Goal: Transaction & Acquisition: Purchase product/service

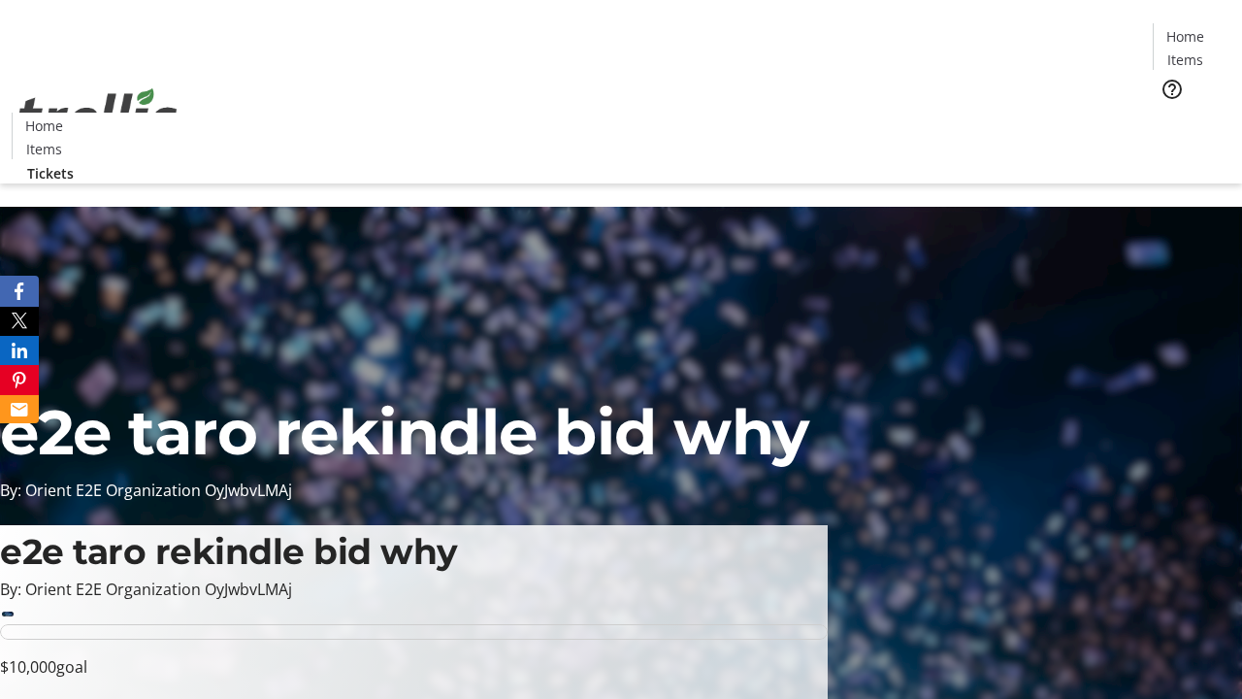
click at [1168, 113] on span "Tickets" at bounding box center [1191, 123] width 47 height 20
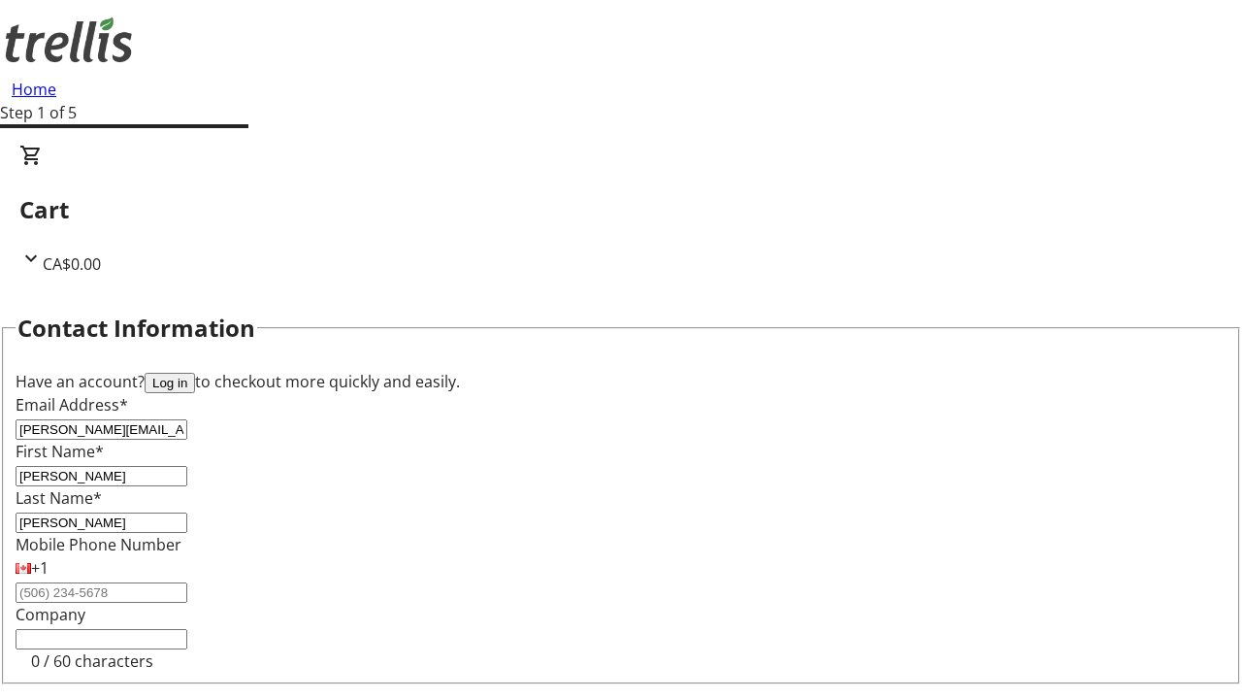
type input "[PERSON_NAME]"
